Goal: Task Accomplishment & Management: Use online tool/utility

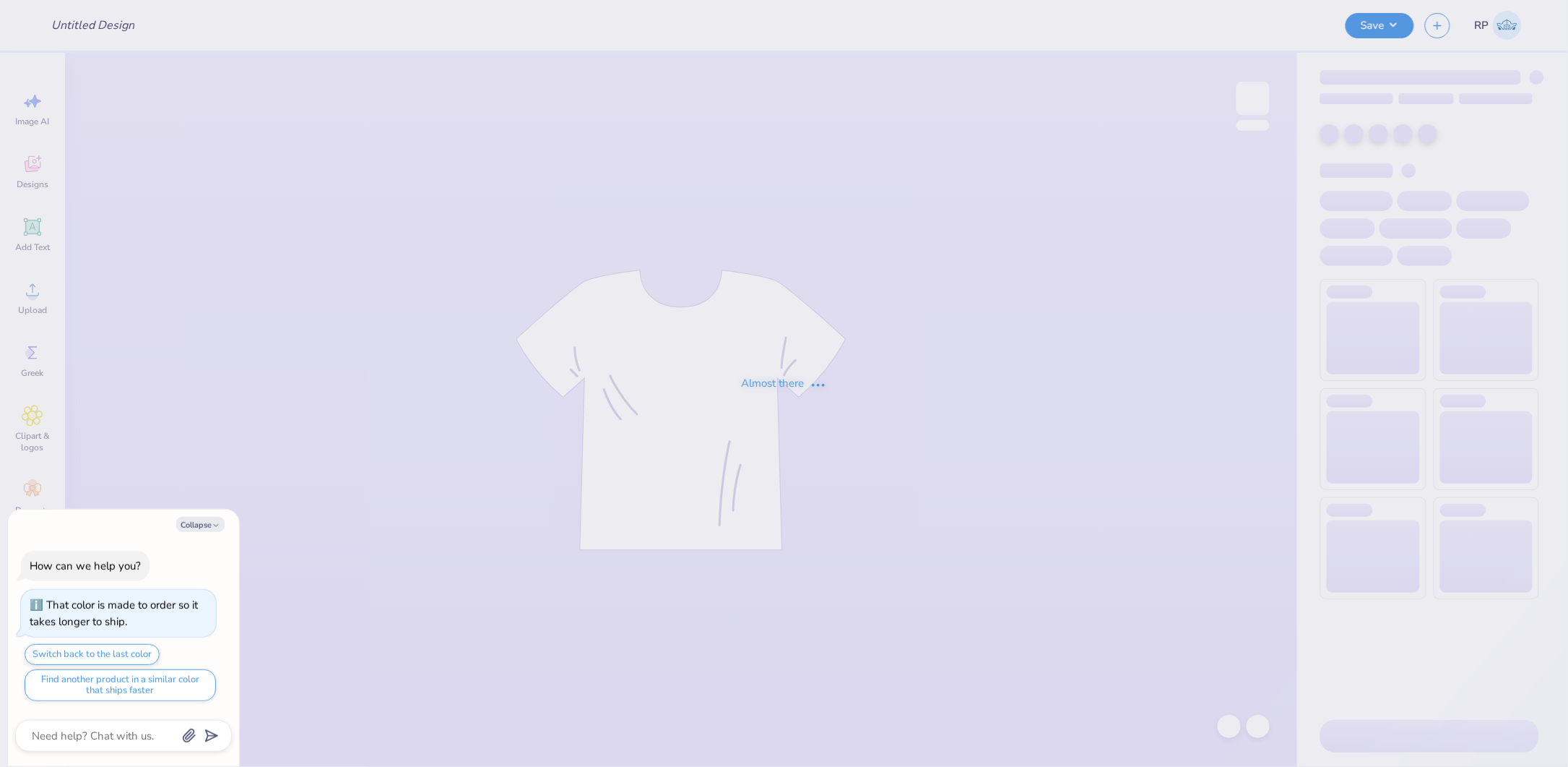
type textarea "x"
type input "1st Design Rough"
type textarea "x"
type input "12"
click at [198, 517] on button "Collapse" at bounding box center [201, 524] width 49 height 15
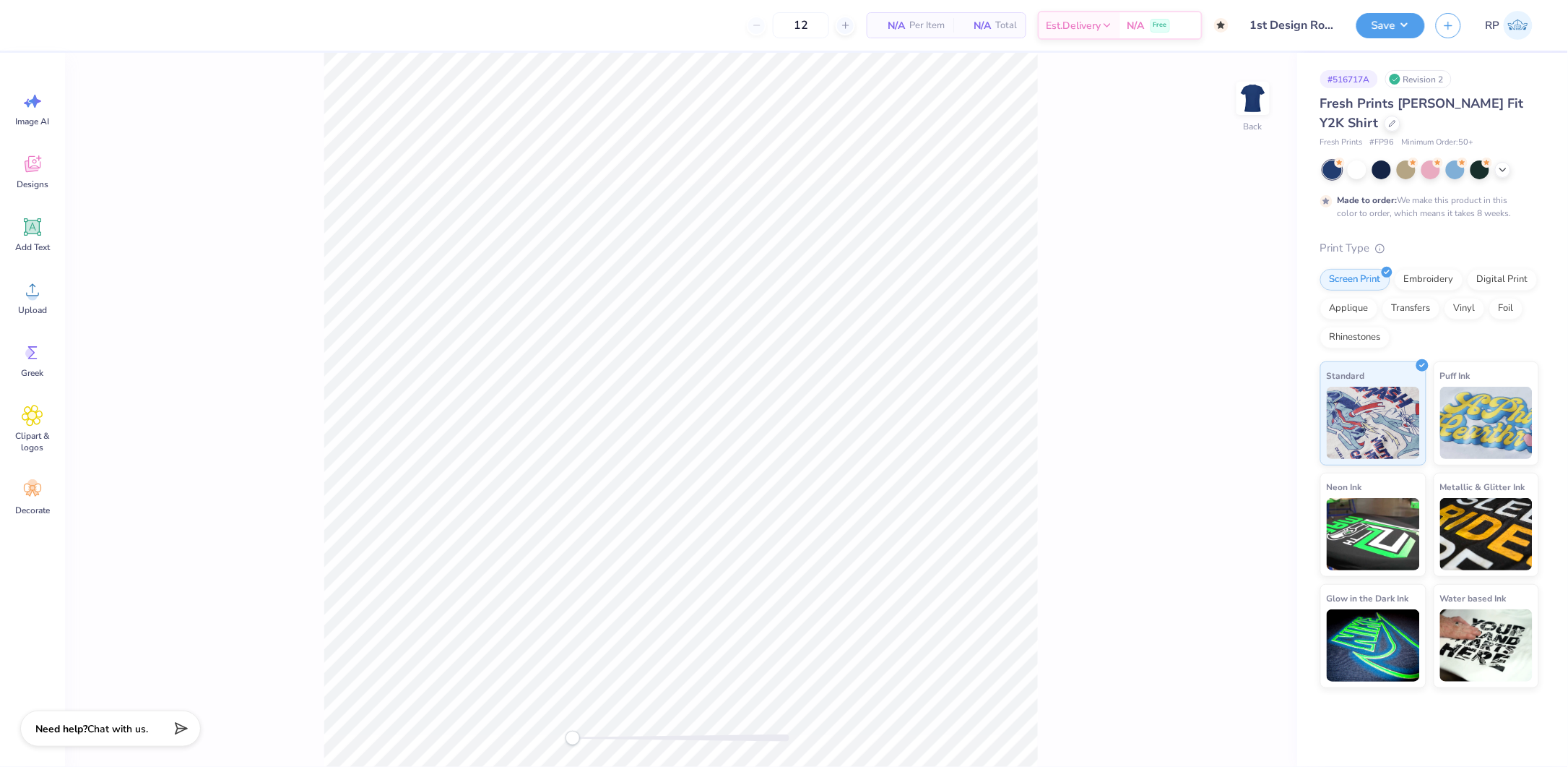
type textarea "x"
click at [1434, 166] on div at bounding box center [1431, 170] width 19 height 19
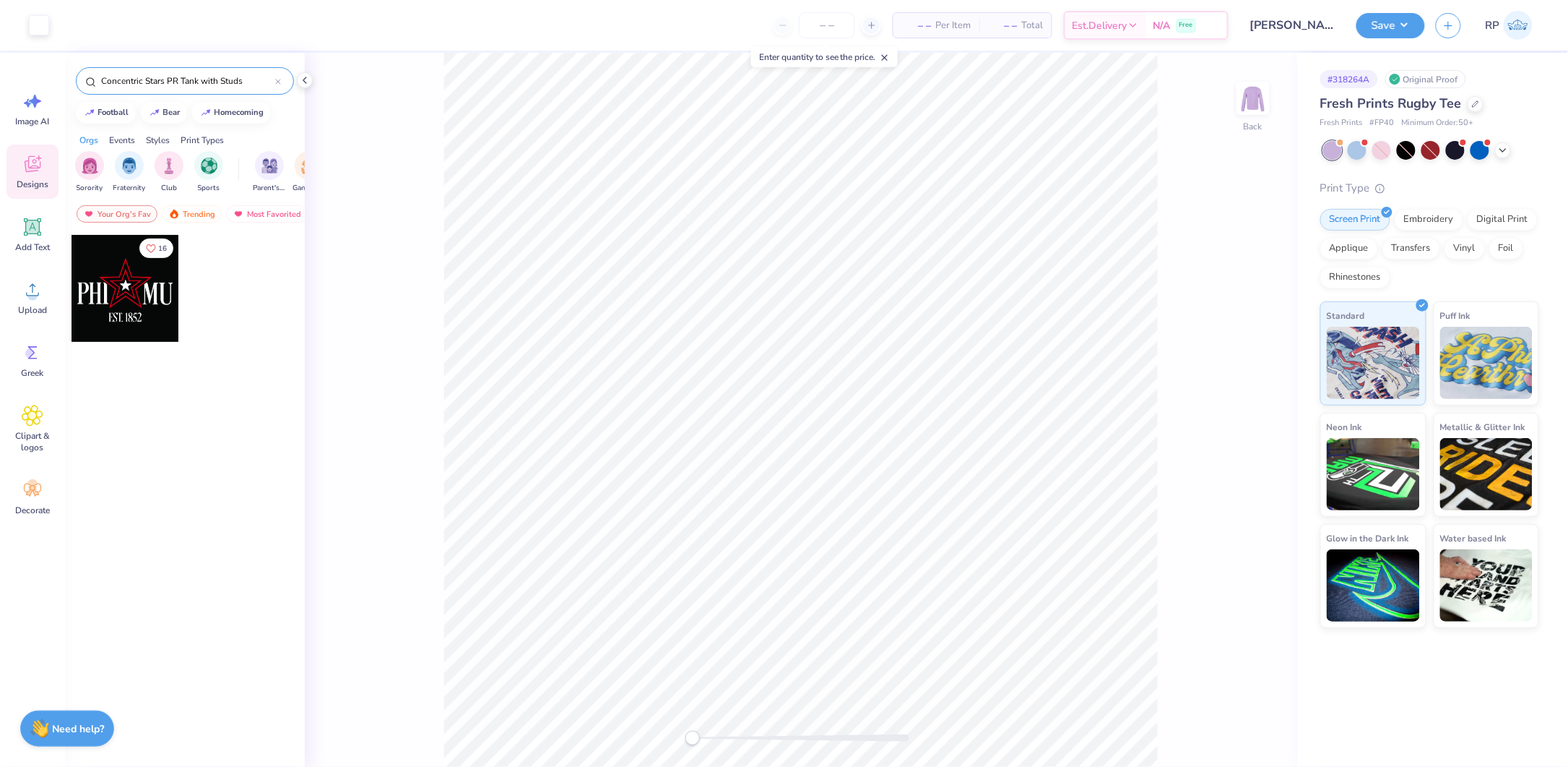
click at [265, 82] on input "Concentric Stars PR Tank with Studs" at bounding box center [187, 81] width 176 height 15
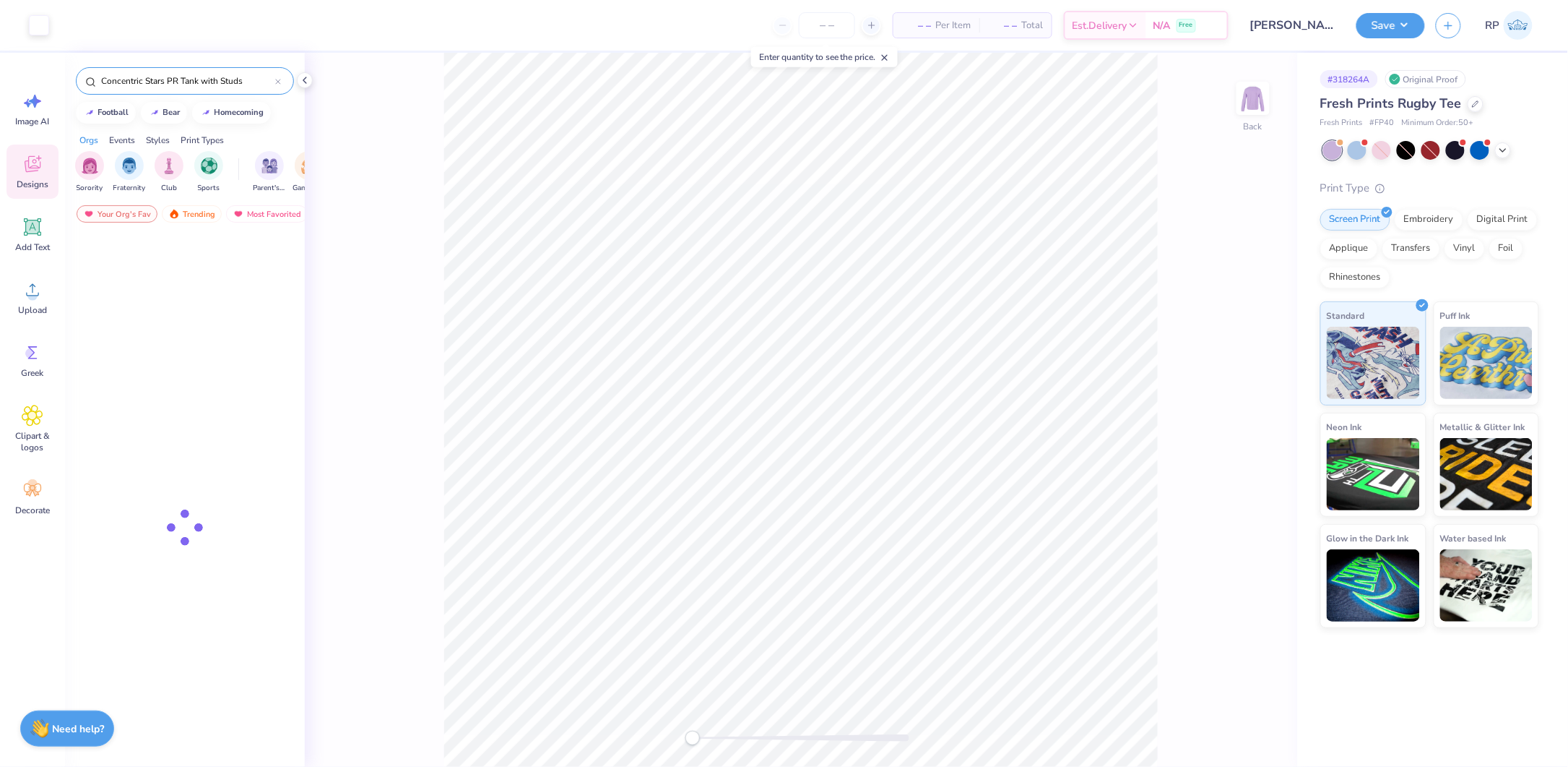
click at [265, 82] on input "Concentric Stars PR Tank with Studs" at bounding box center [187, 81] width 176 height 15
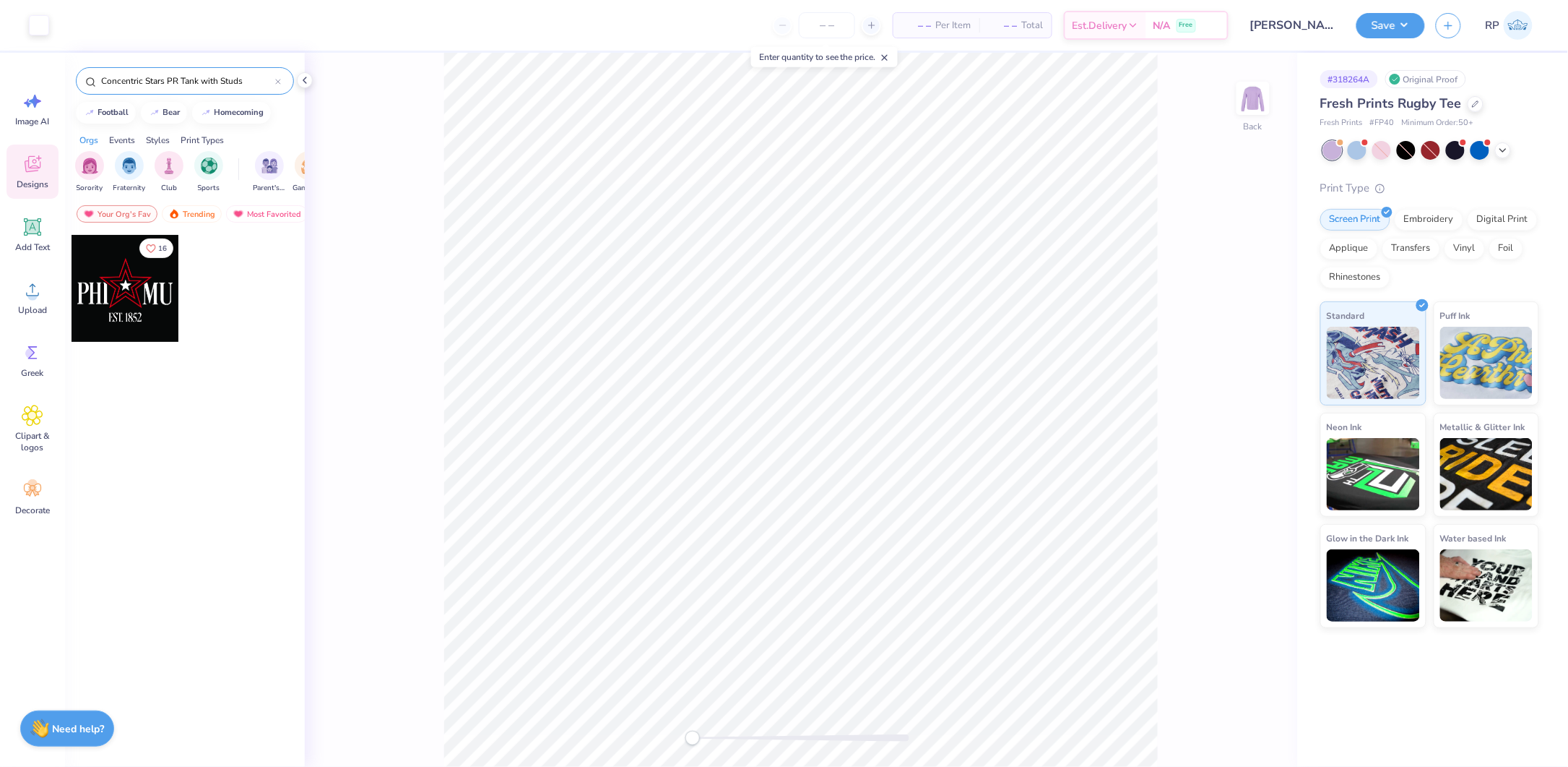
paste input "Blue Colored Greek Balloons PR Shirt"
type input "Blue Colored Greek Balloons PR Shirt"
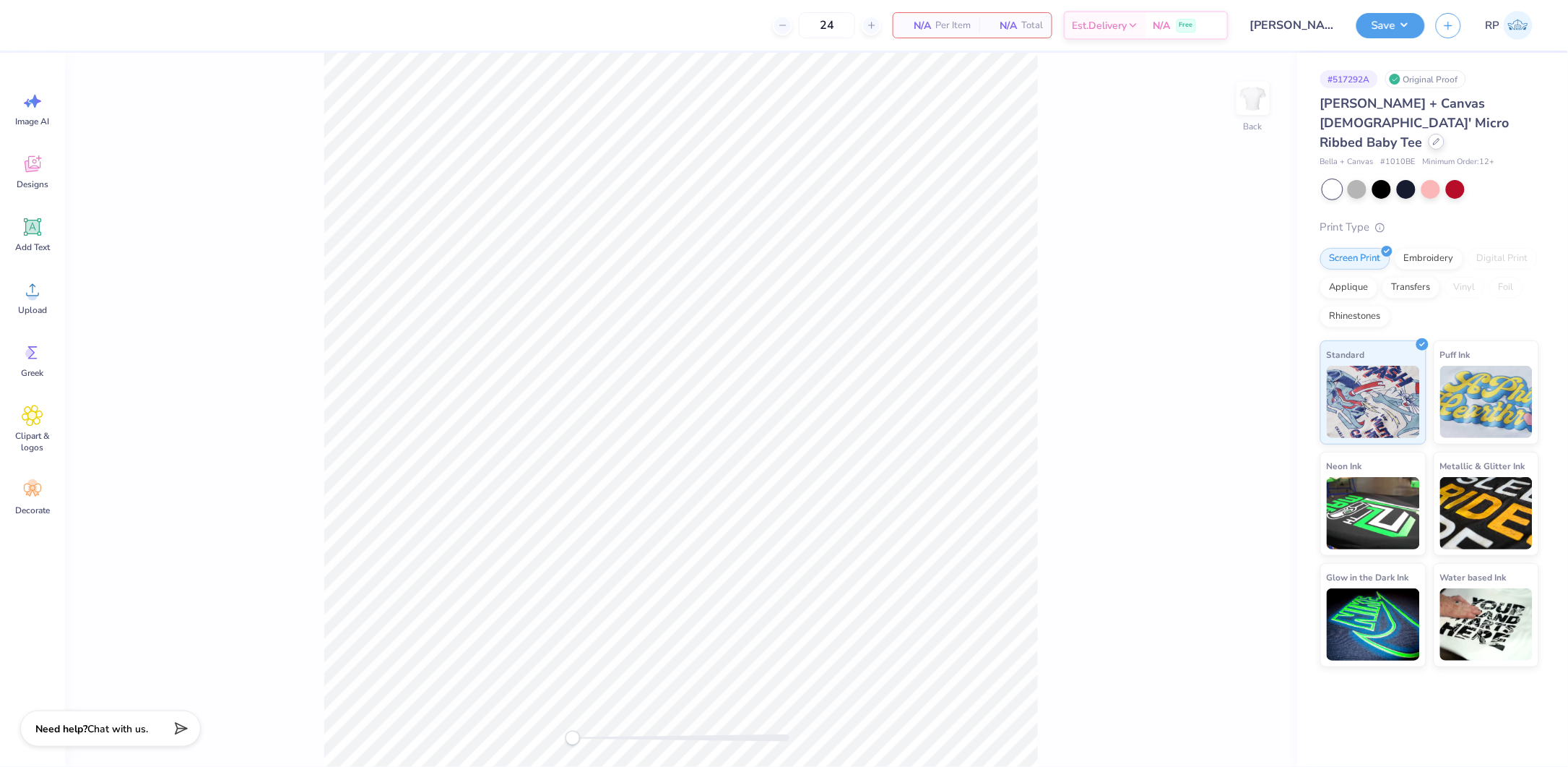
click at [1433, 138] on icon at bounding box center [1436, 142] width 7 height 7
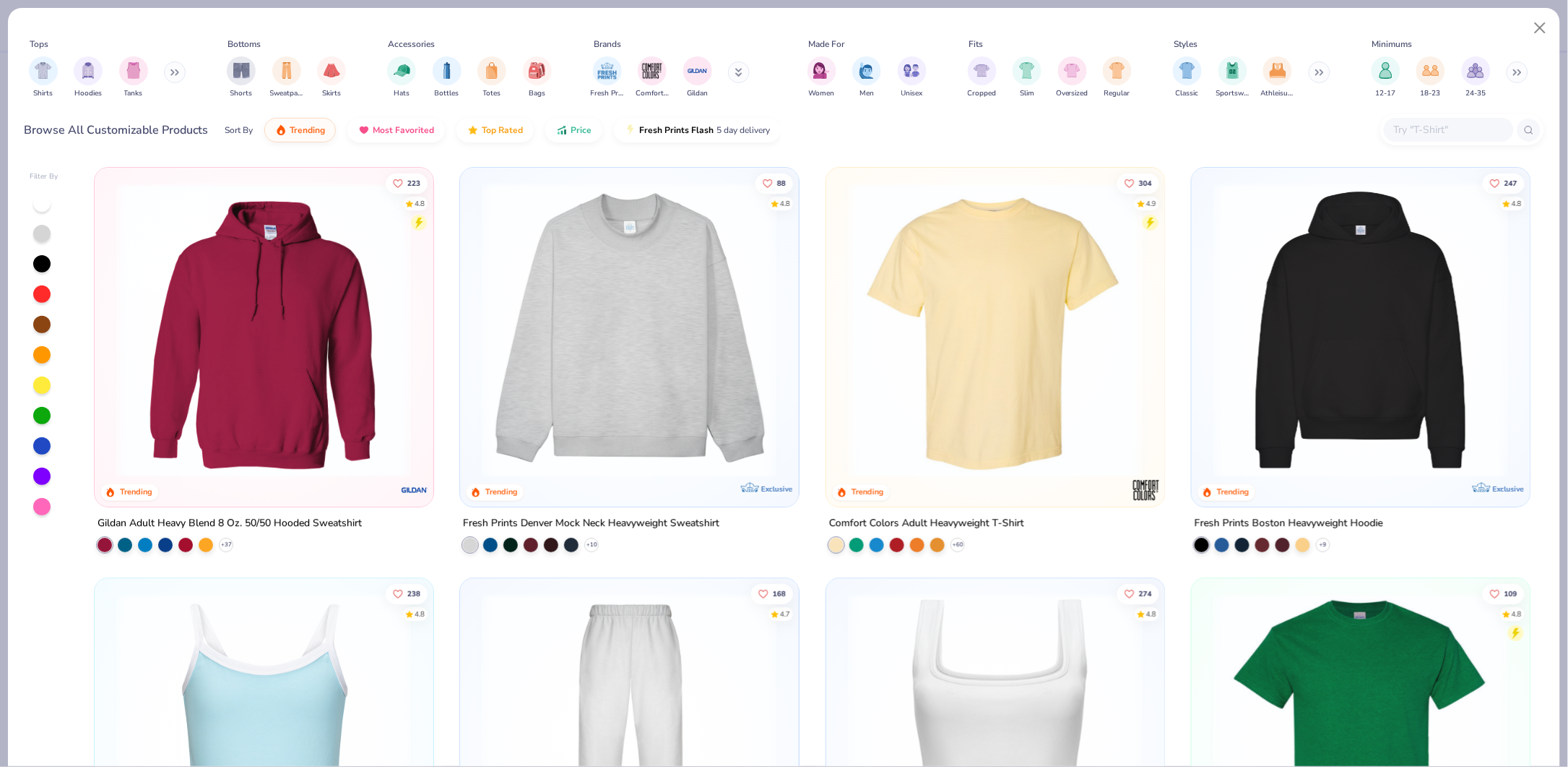
drag, startPoint x: 1428, startPoint y: 135, endPoint x: 1418, endPoint y: 148, distance: 16.4
click at [1429, 135] on input "text" at bounding box center [1448, 129] width 111 height 17
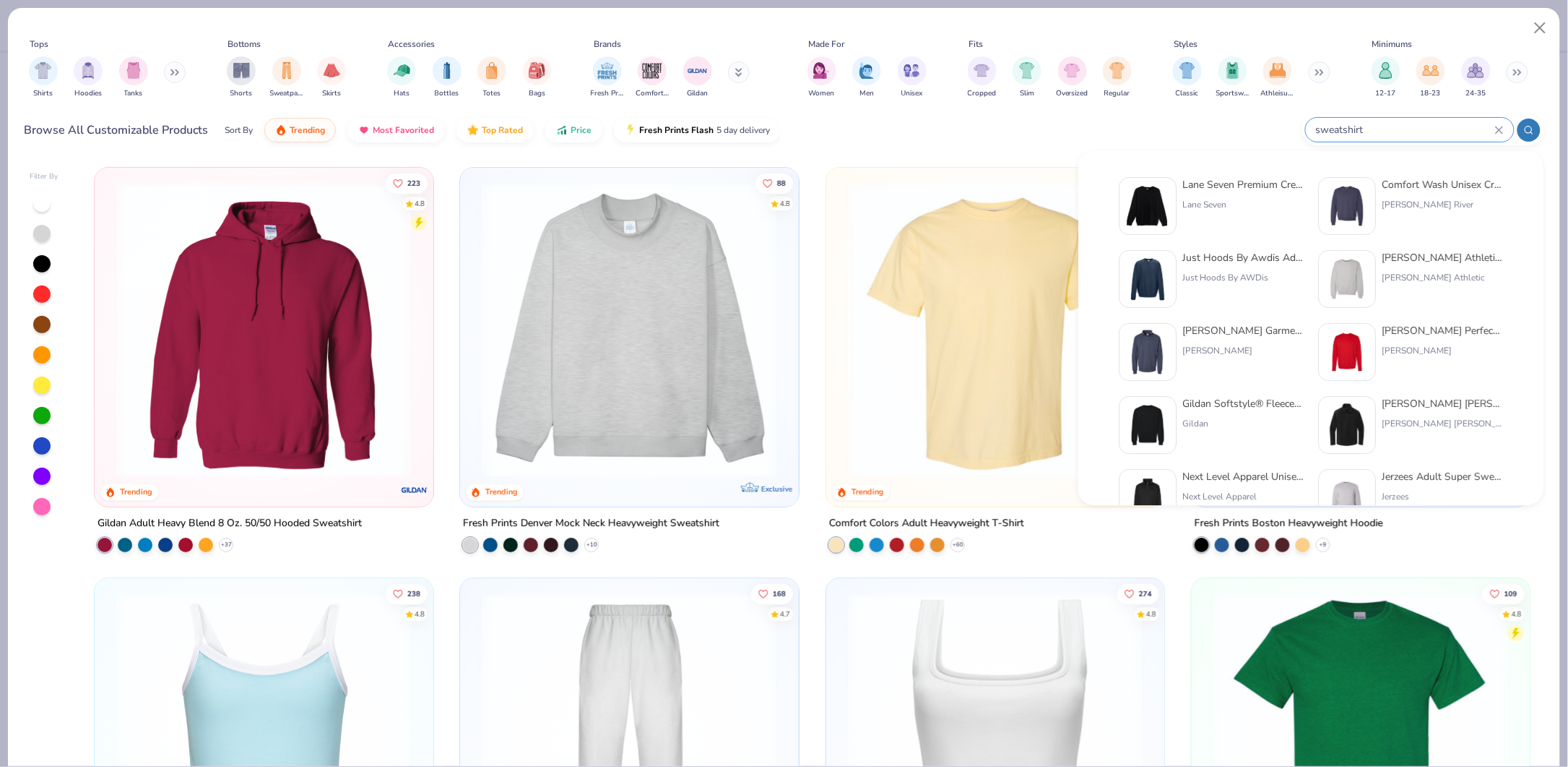
type input "sweatshirt"
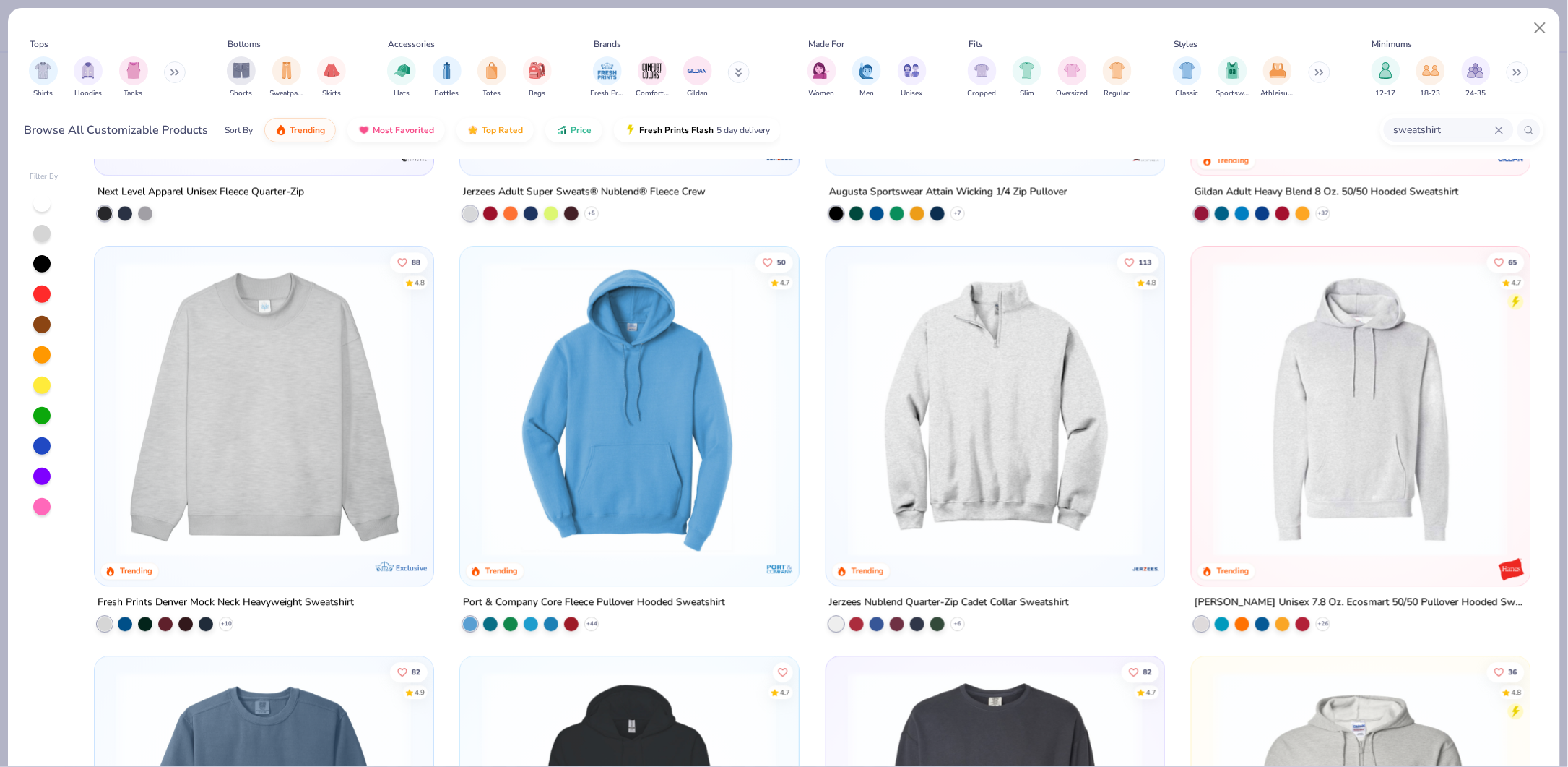
scroll to position [1157, 0]
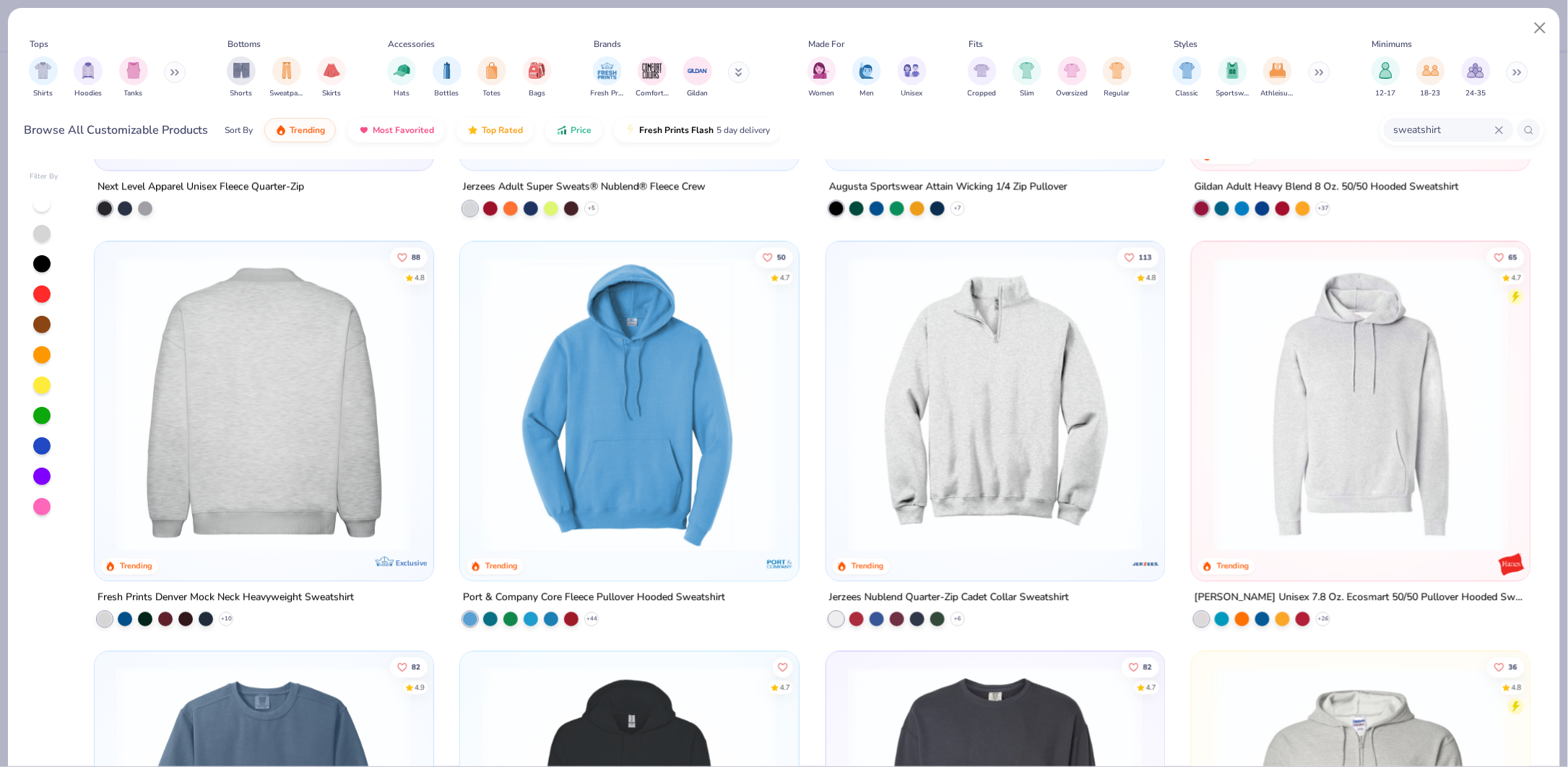
click at [334, 415] on img at bounding box center [262, 403] width 309 height 296
